Goal: Transaction & Acquisition: Book appointment/travel/reservation

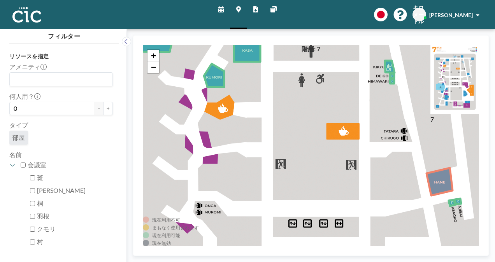
click at [227, 6] on link "スケジュール" at bounding box center [221, 14] width 18 height 29
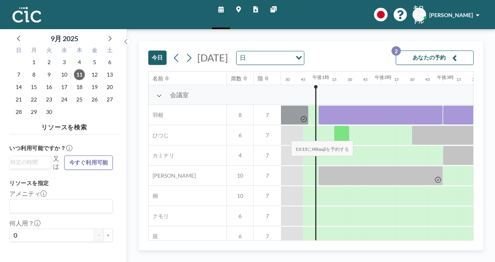
scroll to position [0, 773]
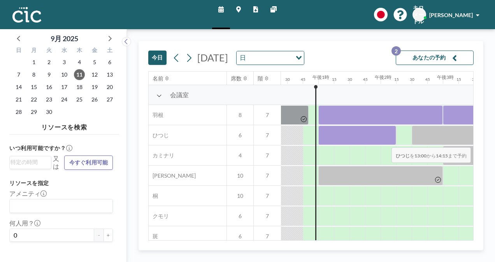
drag, startPoint x: 322, startPoint y: 136, endPoint x: 386, endPoint y: 142, distance: 63.3
click at [386, 142] on div at bounding box center [358, 135] width 78 height 19
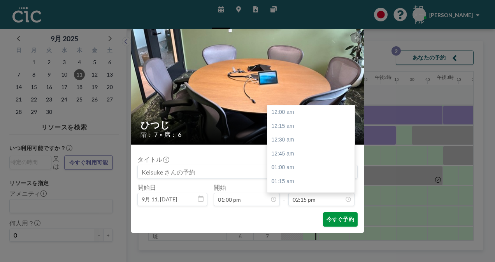
scroll to position [790, 0]
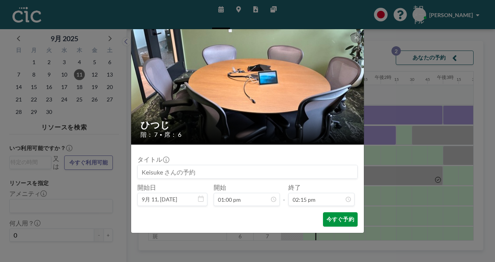
click at [329, 217] on font "今すぐ予約" at bounding box center [341, 219] width 28 height 7
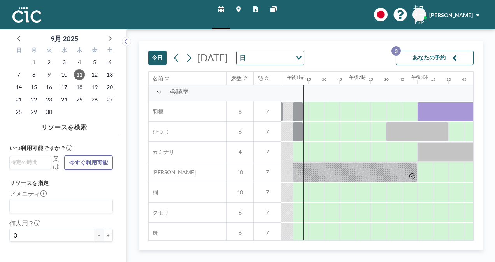
scroll to position [4, 798]
click at [306, 132] on div at bounding box center [307, 131] width 4 height 19
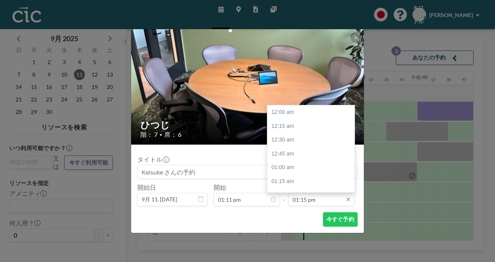
scroll to position [734, 0]
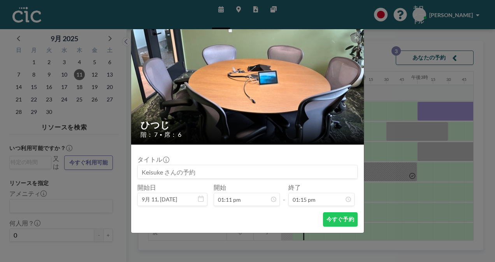
click at [390, 135] on div "ひつじ 階： 7 • 席： 6 タイトル 開始日 9月 11, [DATE] 開始 01:11 pm - 終了 01:15 pm 今すぐ予約" at bounding box center [247, 131] width 495 height 262
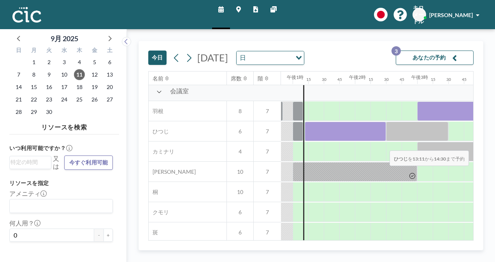
drag, startPoint x: 305, startPoint y: 134, endPoint x: 382, endPoint y: 145, distance: 78.3
click at [382, 145] on div "会議室 羽根 8 7 ひつじ 6 7 カミナリ 4 7 笠 10 7 桐 10 7 クモリ 6 7 斑 6 7 村 6 7 牛道 4 7 サバ島 6 7" at bounding box center [164, 192] width 1628 height 222
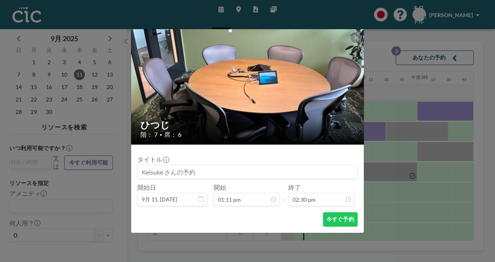
scroll to position [804, 0]
click at [334, 224] on button "今すぐ予約" at bounding box center [340, 220] width 35 height 14
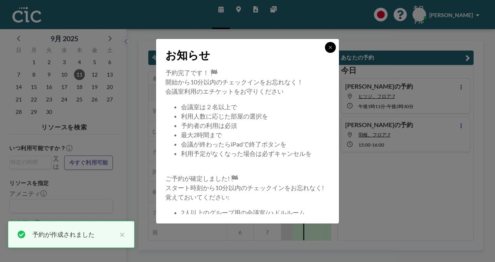
click at [334, 48] on button at bounding box center [330, 47] width 11 height 11
